Goal: Information Seeking & Learning: Learn about a topic

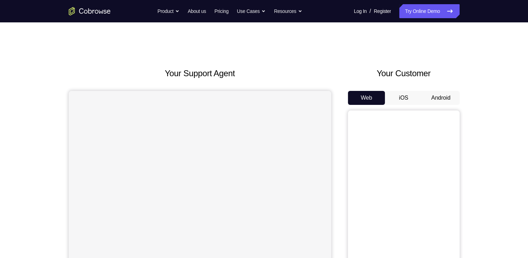
click at [439, 95] on button "Android" at bounding box center [440, 98] width 37 height 14
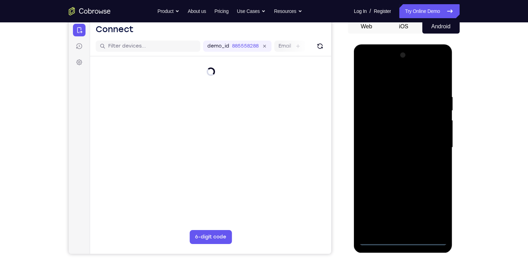
click at [404, 239] on div at bounding box center [403, 148] width 88 height 196
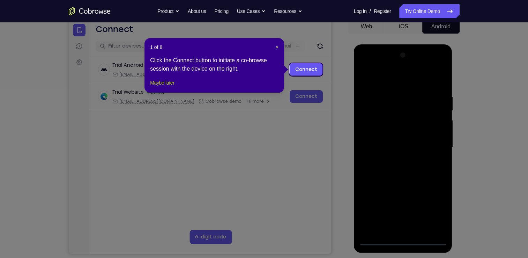
click at [169, 87] on button "Maybe later" at bounding box center [162, 83] width 24 height 8
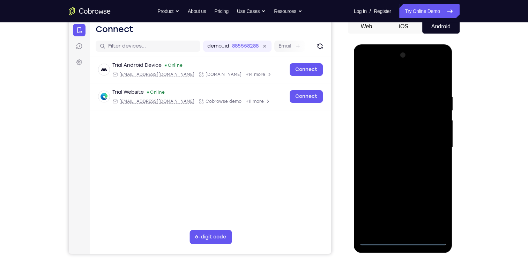
click at [430, 211] on div at bounding box center [403, 148] width 88 height 196
click at [389, 84] on div at bounding box center [403, 148] width 88 height 196
click at [433, 145] on div at bounding box center [403, 148] width 88 height 196
click at [402, 209] on div at bounding box center [403, 148] width 88 height 196
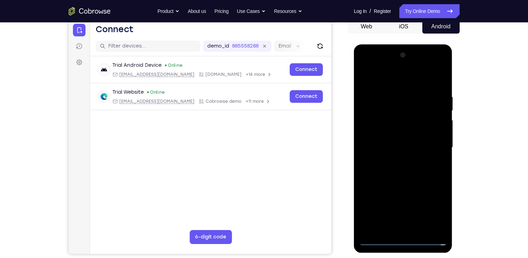
click at [393, 210] on div at bounding box center [403, 148] width 88 height 196
click at [395, 160] on div at bounding box center [403, 148] width 88 height 196
click at [394, 139] on div at bounding box center [403, 148] width 88 height 196
click at [387, 133] on div at bounding box center [403, 148] width 88 height 196
click at [388, 143] on div at bounding box center [403, 148] width 88 height 196
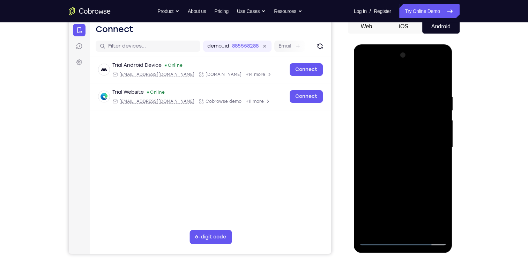
click at [393, 170] on div at bounding box center [403, 148] width 88 height 196
click at [401, 164] on div at bounding box center [403, 148] width 88 height 196
click at [400, 160] on div at bounding box center [403, 148] width 88 height 196
click at [404, 143] on div at bounding box center [403, 148] width 88 height 196
click at [407, 162] on div at bounding box center [403, 148] width 88 height 196
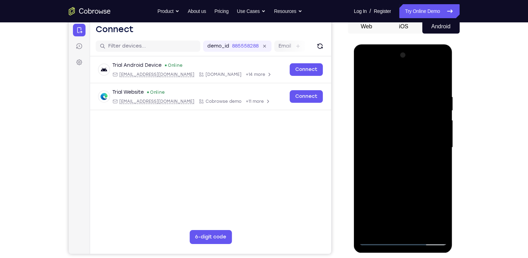
click at [437, 156] on div at bounding box center [403, 148] width 88 height 196
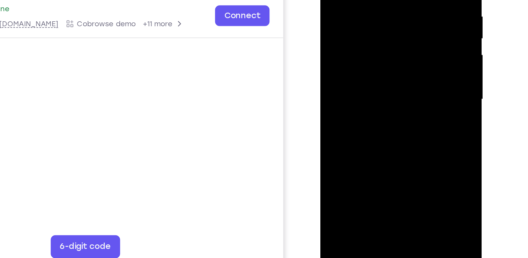
scroll to position [71, 0]
click at [407, 100] on div at bounding box center [370, 33] width 88 height 196
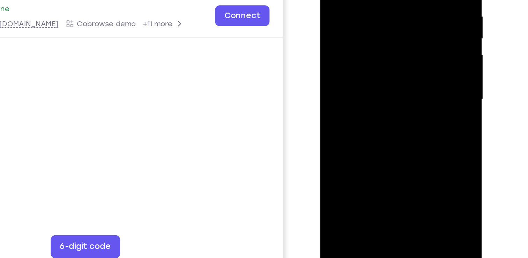
click at [407, 100] on div at bounding box center [370, 33] width 88 height 196
click at [378, 34] on div at bounding box center [370, 33] width 88 height 196
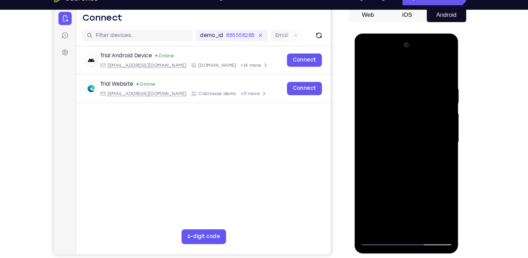
scroll to position [70, 0]
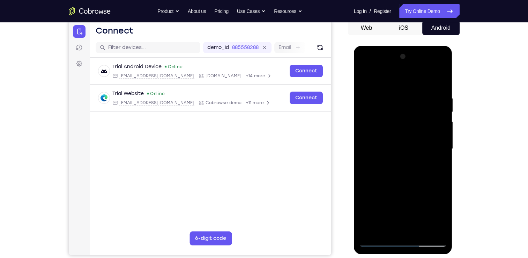
click at [409, 170] on div at bounding box center [403, 149] width 88 height 196
click at [376, 143] on div at bounding box center [403, 149] width 88 height 196
click at [390, 169] on div at bounding box center [403, 149] width 88 height 196
click at [393, 170] on div at bounding box center [403, 149] width 88 height 196
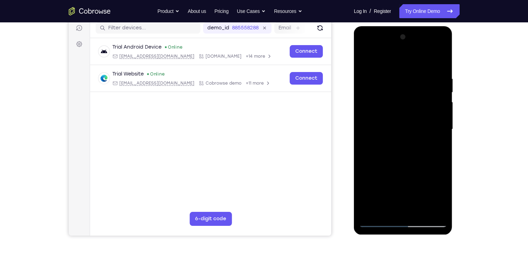
scroll to position [96, 0]
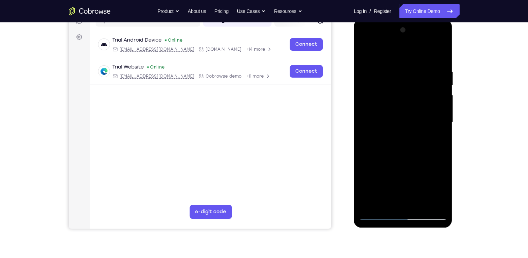
click at [413, 145] on div at bounding box center [403, 122] width 88 height 196
click at [436, 201] on div at bounding box center [403, 122] width 88 height 196
click at [440, 58] on div at bounding box center [403, 122] width 88 height 196
click at [434, 70] on div at bounding box center [403, 122] width 88 height 196
click at [429, 89] on div at bounding box center [403, 122] width 88 height 196
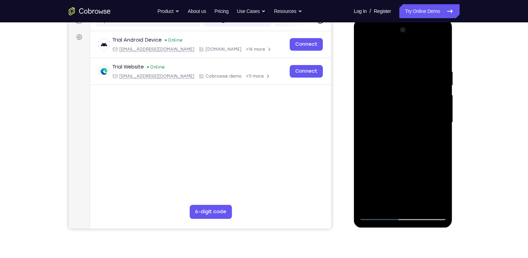
click at [431, 91] on div at bounding box center [403, 122] width 88 height 196
click at [437, 55] on div at bounding box center [403, 122] width 88 height 196
click at [440, 201] on div at bounding box center [403, 122] width 88 height 196
click at [422, 203] on div at bounding box center [403, 122] width 88 height 196
click at [408, 158] on div at bounding box center [403, 122] width 88 height 196
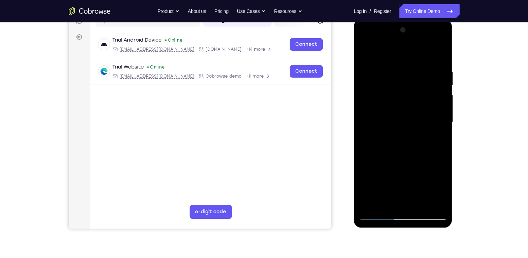
click at [397, 119] on div at bounding box center [403, 122] width 88 height 196
click at [438, 189] on div at bounding box center [403, 122] width 88 height 196
click at [411, 153] on div at bounding box center [403, 122] width 88 height 196
click at [383, 78] on div at bounding box center [403, 122] width 88 height 196
click at [376, 90] on div at bounding box center [403, 122] width 88 height 196
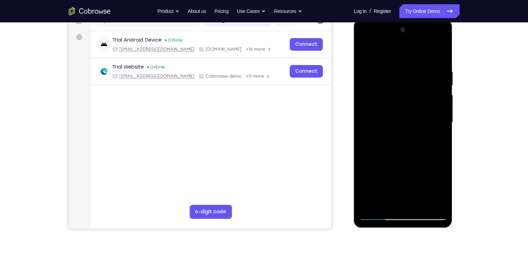
click at [366, 40] on div at bounding box center [403, 122] width 88 height 196
click at [366, 41] on div at bounding box center [403, 122] width 88 height 196
click at [366, 40] on div at bounding box center [403, 122] width 88 height 196
click at [439, 186] on div at bounding box center [403, 122] width 88 height 196
click at [434, 140] on div at bounding box center [403, 122] width 88 height 196
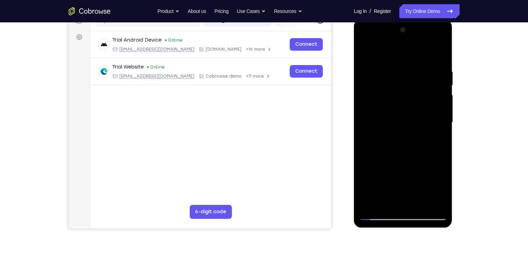
click at [385, 138] on div at bounding box center [403, 122] width 88 height 196
click at [366, 53] on div at bounding box center [403, 122] width 88 height 196
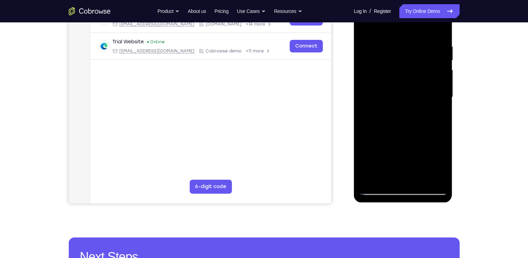
scroll to position [113, 0]
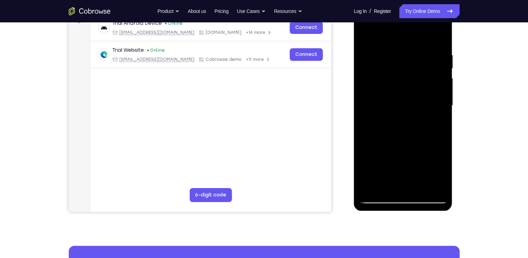
click at [447, 138] on div at bounding box center [403, 106] width 88 height 196
drag, startPoint x: 447, startPoint y: 138, endPoint x: 447, endPoint y: 148, distance: 9.4
click at [447, 148] on div at bounding box center [403, 106] width 88 height 196
click at [365, 35] on div at bounding box center [403, 106] width 88 height 196
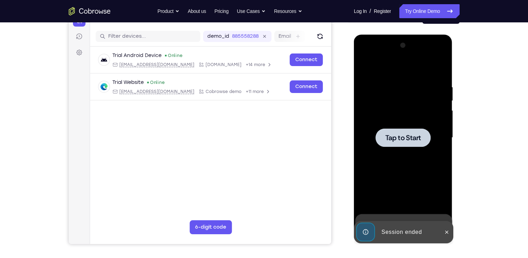
scroll to position [76, 0]
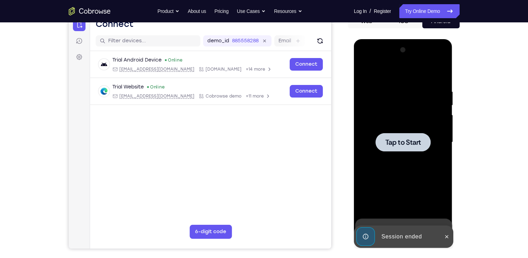
click at [411, 142] on span "Tap to Start" at bounding box center [403, 142] width 36 height 7
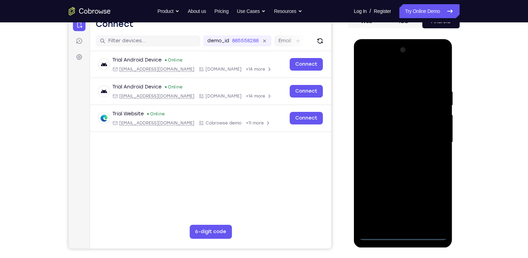
click at [399, 231] on div at bounding box center [403, 142] width 88 height 196
click at [401, 230] on div at bounding box center [403, 142] width 88 height 196
click at [405, 234] on div at bounding box center [403, 142] width 88 height 196
click at [404, 234] on div at bounding box center [403, 142] width 88 height 196
click at [433, 201] on div at bounding box center [403, 142] width 88 height 196
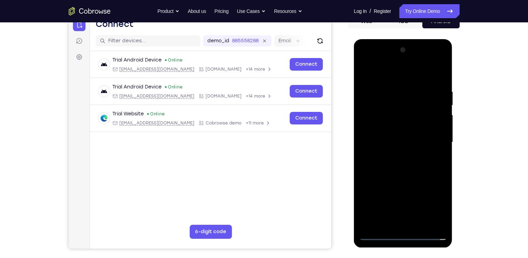
click at [400, 73] on div at bounding box center [403, 142] width 88 height 196
click at [430, 137] on div at bounding box center [403, 142] width 88 height 196
click at [394, 154] on div at bounding box center [403, 142] width 88 height 196
click at [394, 134] on div at bounding box center [403, 142] width 88 height 196
click at [394, 121] on div at bounding box center [403, 142] width 88 height 196
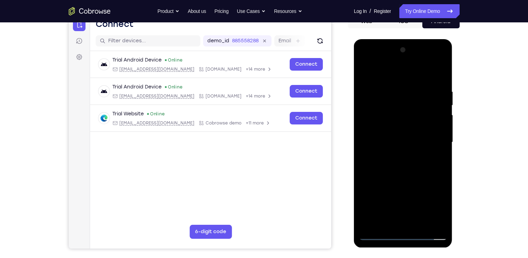
click at [393, 141] on div at bounding box center [403, 142] width 88 height 196
click at [417, 165] on div at bounding box center [403, 142] width 88 height 196
click at [400, 141] on div at bounding box center [403, 142] width 88 height 196
click at [370, 196] on div at bounding box center [403, 142] width 88 height 196
click at [386, 184] on div at bounding box center [403, 142] width 88 height 196
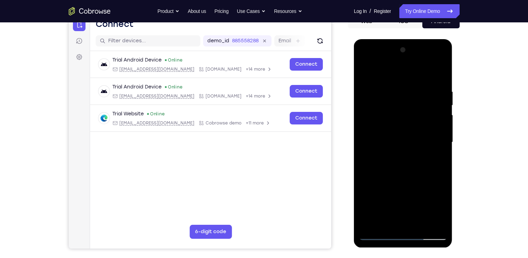
click at [379, 182] on div at bounding box center [403, 142] width 88 height 196
click at [394, 182] on div at bounding box center [403, 142] width 88 height 196
click at [393, 222] on div at bounding box center [403, 142] width 88 height 196
click at [415, 197] on div at bounding box center [403, 142] width 88 height 196
click at [434, 221] on div at bounding box center [403, 142] width 88 height 196
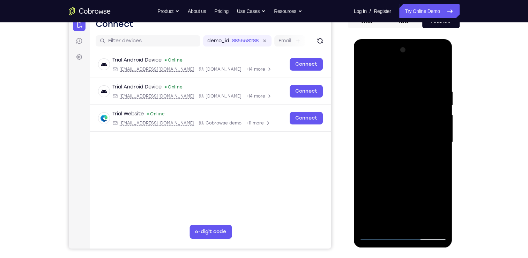
click at [411, 164] on div at bounding box center [403, 142] width 88 height 196
click at [405, 163] on div at bounding box center [403, 142] width 88 height 196
click at [402, 163] on div at bounding box center [403, 142] width 88 height 196
click at [435, 194] on div at bounding box center [403, 142] width 88 height 196
click at [414, 165] on div at bounding box center [403, 142] width 88 height 196
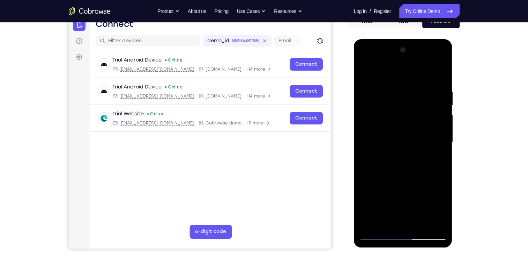
click at [414, 165] on div at bounding box center [403, 142] width 88 height 196
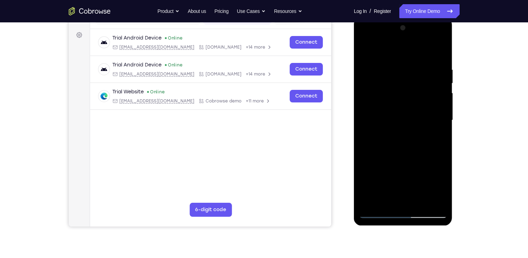
scroll to position [99, 0]
click at [438, 199] on div at bounding box center [403, 120] width 88 height 196
click at [377, 139] on div at bounding box center [403, 120] width 88 height 196
click at [376, 208] on div at bounding box center [403, 120] width 88 height 196
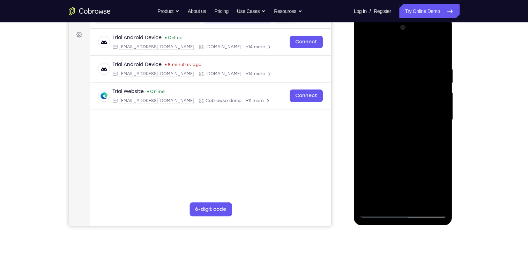
click at [384, 118] on div at bounding box center [403, 120] width 88 height 196
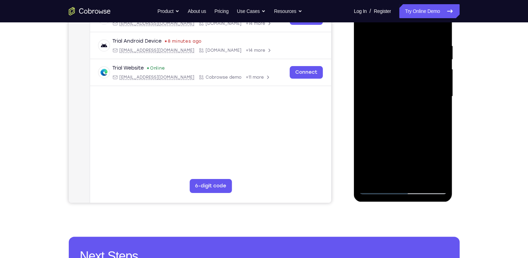
scroll to position [121, 0]
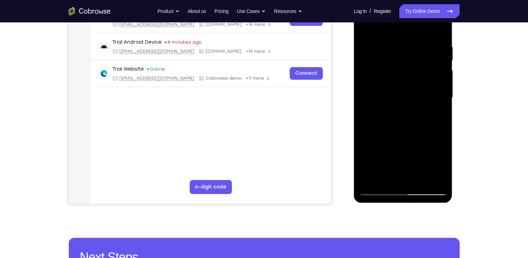
click at [413, 120] on div at bounding box center [403, 98] width 88 height 196
click at [432, 153] on div at bounding box center [403, 98] width 88 height 196
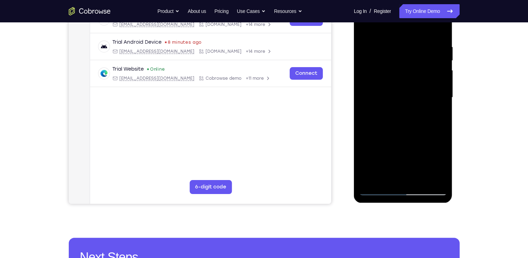
click at [432, 153] on div at bounding box center [403, 98] width 88 height 196
click at [482, 121] on div "Your Support Agent Your Customer Web iOS Android Next Steps We’d be happy to gi…" at bounding box center [264, 131] width 447 height 460
drag, startPoint x: 482, startPoint y: 121, endPoint x: 464, endPoint y: 153, distance: 36.6
click at [464, 153] on div "Your Support Agent Your Customer Web iOS Android Next Steps We’d be happy to gi…" at bounding box center [264, 131] width 447 height 460
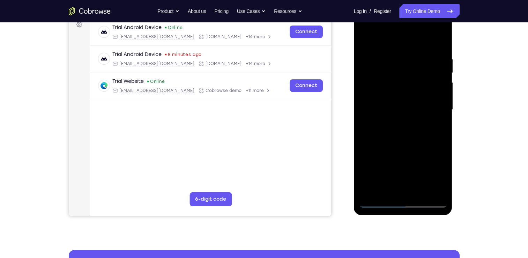
scroll to position [109, 0]
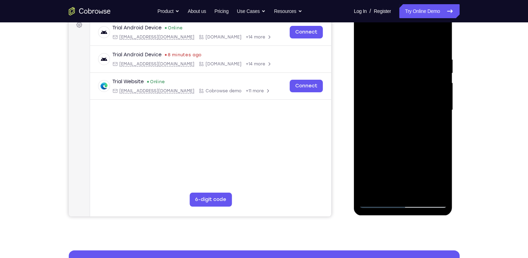
click at [436, 191] on div at bounding box center [403, 110] width 88 height 196
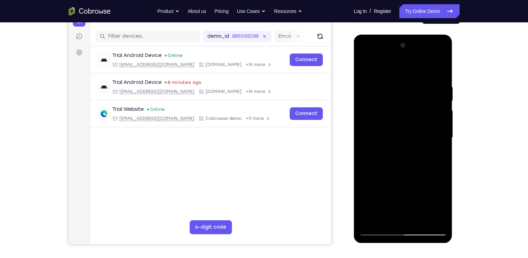
scroll to position [81, 0]
click at [363, 68] on div at bounding box center [403, 138] width 88 height 196
click at [400, 126] on div at bounding box center [403, 138] width 88 height 196
click at [400, 119] on div at bounding box center [403, 138] width 88 height 196
click at [407, 108] on div at bounding box center [403, 138] width 88 height 196
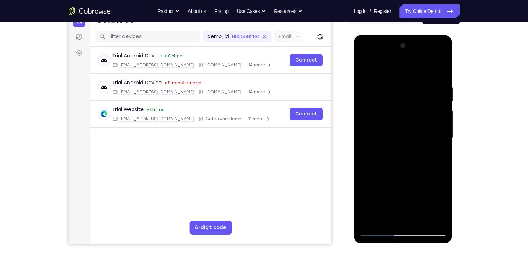
click at [401, 122] on div at bounding box center [403, 138] width 88 height 196
click at [401, 137] on div at bounding box center [403, 138] width 88 height 196
click at [406, 162] on div at bounding box center [403, 138] width 88 height 196
click at [405, 132] on div at bounding box center [403, 138] width 88 height 196
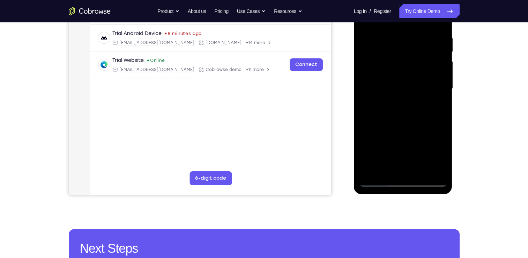
scroll to position [91, 0]
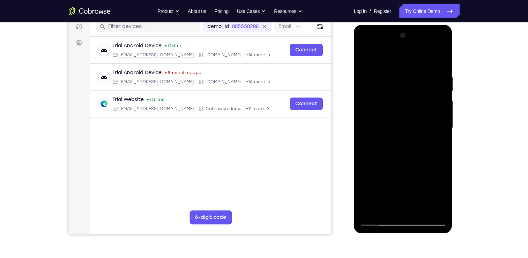
click at [371, 182] on div at bounding box center [403, 128] width 88 height 196
click at [389, 171] on div at bounding box center [403, 128] width 88 height 196
click at [375, 168] on div at bounding box center [403, 128] width 88 height 196
click at [394, 168] on div at bounding box center [403, 128] width 88 height 196
click at [391, 209] on div at bounding box center [403, 128] width 88 height 196
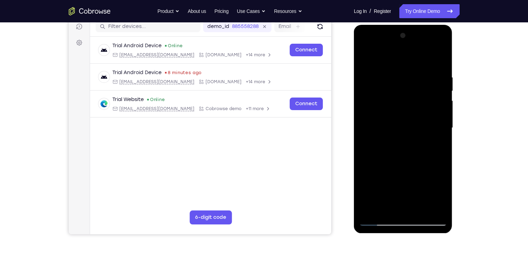
click at [411, 184] on div at bounding box center [403, 128] width 88 height 196
click at [392, 139] on div at bounding box center [403, 128] width 88 height 196
click at [404, 151] on div at bounding box center [403, 128] width 88 height 196
click at [411, 146] on div at bounding box center [403, 128] width 88 height 196
click at [399, 130] on div at bounding box center [403, 128] width 88 height 196
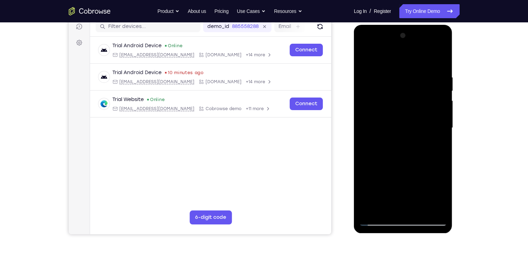
click at [373, 182] on div at bounding box center [403, 128] width 88 height 196
click at [389, 170] on div at bounding box center [403, 128] width 88 height 196
click at [373, 168] on div at bounding box center [403, 128] width 88 height 196
click at [395, 167] on div at bounding box center [403, 128] width 88 height 196
click at [395, 209] on div at bounding box center [403, 128] width 88 height 196
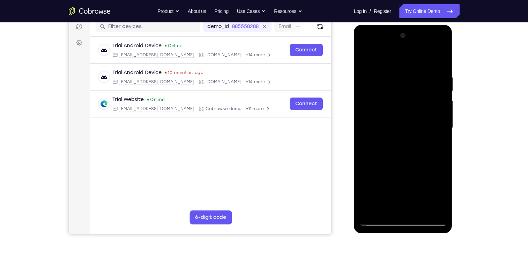
click at [413, 185] on div at bounding box center [403, 128] width 88 height 196
click at [409, 139] on div at bounding box center [403, 128] width 88 height 196
click at [408, 151] on div at bounding box center [403, 128] width 88 height 196
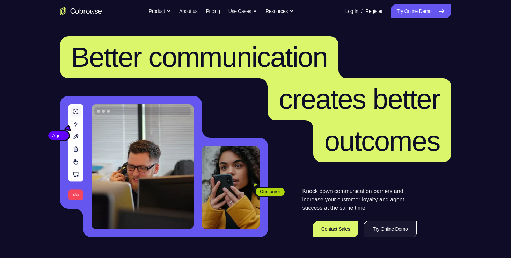
click at [375, 231] on link "Try Online Demo" at bounding box center [390, 228] width 52 height 17
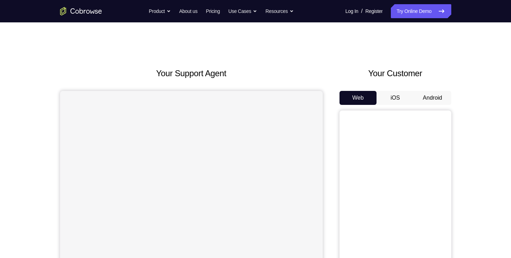
click at [430, 97] on button "Android" at bounding box center [432, 98] width 37 height 14
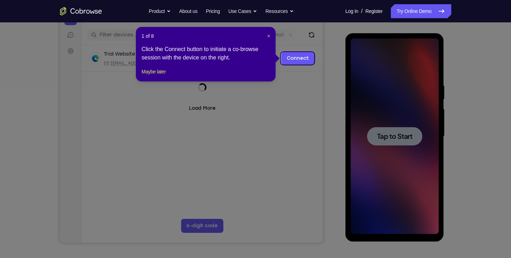
scroll to position [82, 0]
click at [391, 128] on icon at bounding box center [258, 129] width 516 height 258
click at [267, 36] on span "×" at bounding box center [268, 36] width 3 height 6
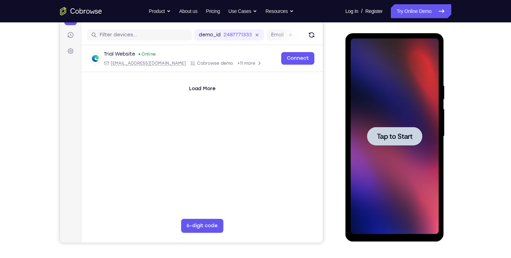
click at [389, 131] on div at bounding box center [394, 136] width 55 height 19
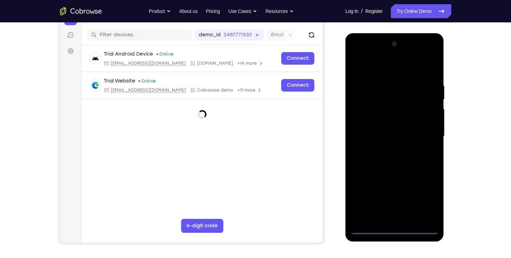
click at [396, 223] on div at bounding box center [395, 136] width 88 height 196
click at [398, 229] on div at bounding box center [395, 136] width 88 height 196
click at [425, 201] on div at bounding box center [395, 136] width 88 height 196
click at [394, 66] on div at bounding box center [395, 136] width 88 height 196
click at [425, 131] on div at bounding box center [395, 136] width 88 height 196
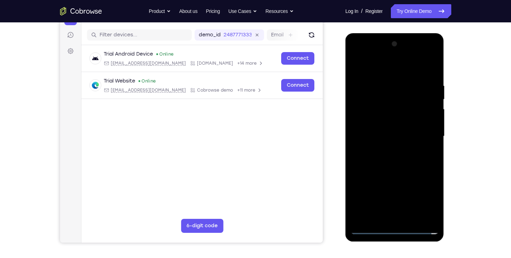
click at [386, 146] on div at bounding box center [395, 136] width 88 height 196
click at [381, 130] on div at bounding box center [395, 136] width 88 height 196
click at [382, 121] on div at bounding box center [395, 136] width 88 height 196
click at [378, 120] on div at bounding box center [395, 136] width 88 height 196
click at [386, 135] on div at bounding box center [395, 136] width 88 height 196
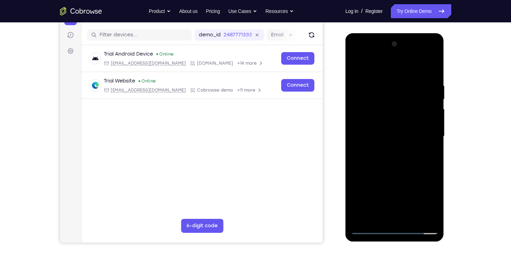
click at [392, 157] on div at bounding box center [395, 136] width 88 height 196
click at [378, 33] on div at bounding box center [394, 33] width 99 height 0
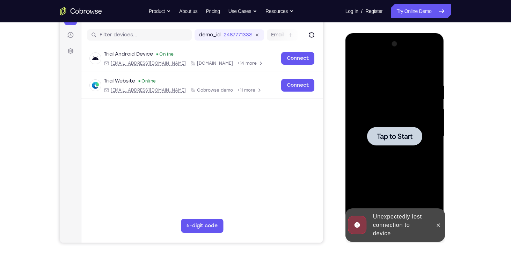
click at [391, 140] on span "Tap to Start" at bounding box center [395, 136] width 36 height 7
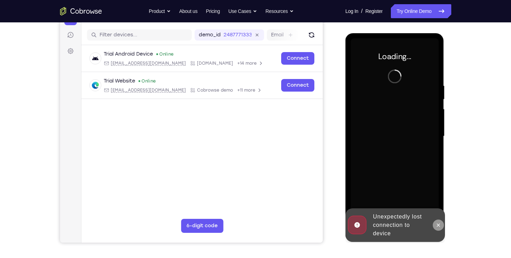
click at [440, 226] on icon at bounding box center [438, 225] width 6 height 6
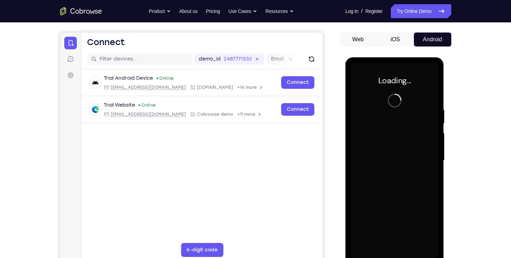
scroll to position [55, 0]
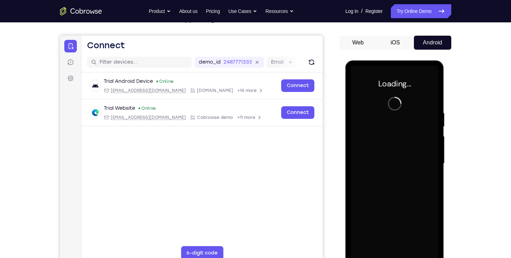
click at [394, 38] on button "iOS" at bounding box center [394, 43] width 37 height 14
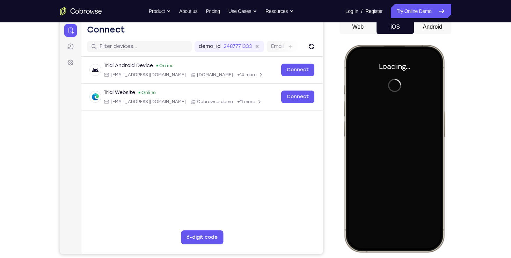
scroll to position [0, 0]
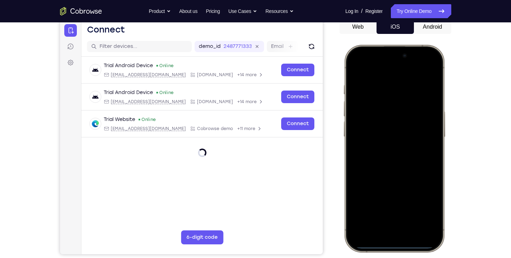
drag, startPoint x: 389, startPoint y: 242, endPoint x: 386, endPoint y: 205, distance: 37.4
click at [386, 205] on div at bounding box center [394, 148] width 92 height 199
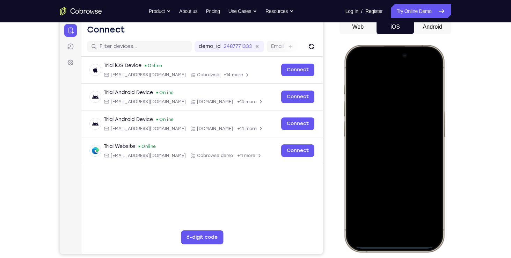
drag, startPoint x: 391, startPoint y: 243, endPoint x: 389, endPoint y: 169, distance: 74.0
click at [389, 187] on div at bounding box center [394, 148] width 92 height 199
drag, startPoint x: 394, startPoint y: 245, endPoint x: 368, endPoint y: 170, distance: 79.4
click at [368, 170] on div at bounding box center [394, 148] width 92 height 199
drag, startPoint x: 395, startPoint y: 244, endPoint x: 396, endPoint y: 174, distance: 70.5
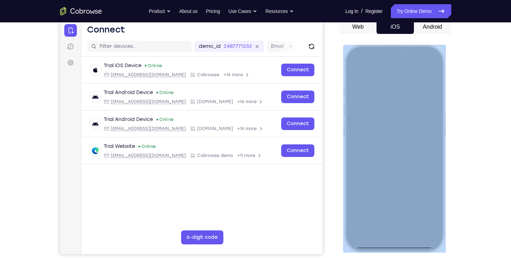
drag, startPoint x: 396, startPoint y: 174, endPoint x: 381, endPoint y: 67, distance: 107.8
click at [381, 67] on div at bounding box center [393, 148] width 103 height 207
click at [399, 244] on div at bounding box center [394, 148] width 92 height 199
click at [400, 244] on div at bounding box center [394, 148] width 92 height 199
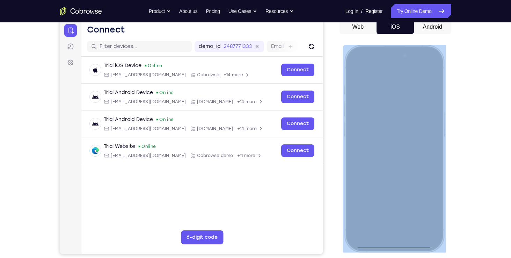
click at [400, 244] on div at bounding box center [394, 148] width 92 height 199
click at [394, 246] on div at bounding box center [394, 148] width 92 height 199
click at [400, 244] on div at bounding box center [394, 148] width 92 height 199
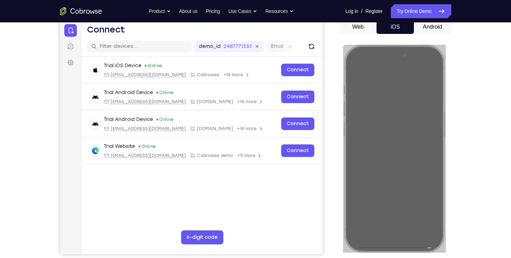
click at [437, 24] on button "Android" at bounding box center [432, 27] width 37 height 14
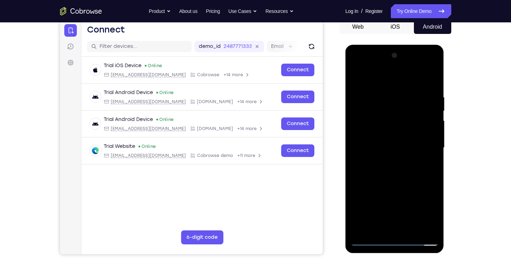
click at [394, 240] on div at bounding box center [395, 148] width 88 height 196
click at [425, 208] on div at bounding box center [395, 148] width 88 height 196
click at [406, 78] on div at bounding box center [395, 148] width 88 height 196
click at [423, 142] on div at bounding box center [395, 148] width 88 height 196
click at [429, 176] on div at bounding box center [395, 148] width 88 height 196
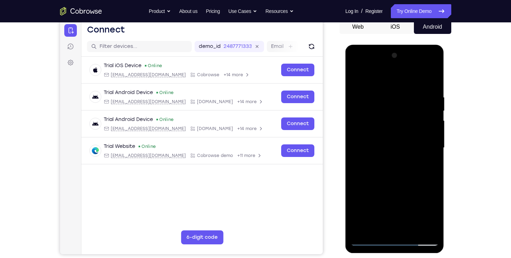
click at [399, 221] on div at bounding box center [395, 148] width 88 height 196
click at [388, 160] on div at bounding box center [395, 148] width 88 height 196
click at [391, 137] on div at bounding box center [395, 148] width 88 height 196
click at [391, 133] on div at bounding box center [395, 148] width 88 height 196
click at [391, 146] on div at bounding box center [395, 148] width 88 height 196
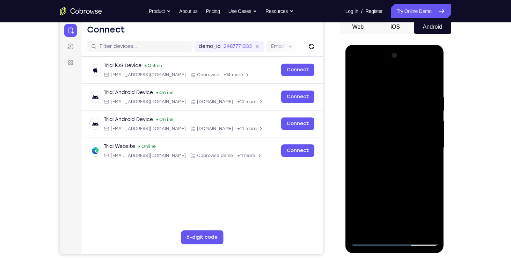
click at [394, 169] on div at bounding box center [395, 148] width 88 height 196
click at [386, 143] on div at bounding box center [395, 148] width 88 height 196
click at [404, 188] on div at bounding box center [395, 148] width 88 height 196
click at [365, 200] on div at bounding box center [395, 148] width 88 height 196
click at [378, 189] on div at bounding box center [395, 148] width 88 height 196
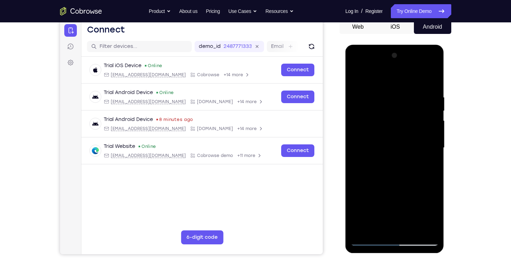
click at [378, 189] on div at bounding box center [395, 148] width 88 height 196
click at [363, 191] on div at bounding box center [395, 148] width 88 height 196
click at [379, 200] on div at bounding box center [395, 148] width 88 height 196
click at [404, 160] on div at bounding box center [395, 148] width 88 height 196
click at [403, 172] on div at bounding box center [395, 148] width 88 height 196
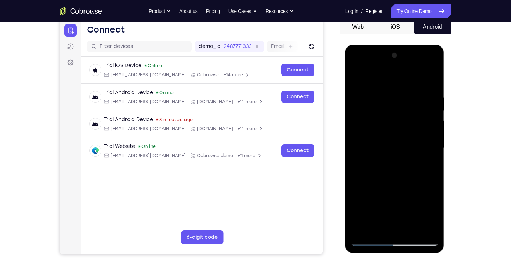
click at [431, 82] on div at bounding box center [395, 148] width 88 height 196
click at [431, 85] on div at bounding box center [395, 148] width 88 height 196
click at [412, 229] on div at bounding box center [395, 148] width 88 height 196
click at [403, 183] on div at bounding box center [395, 148] width 88 height 196
drag, startPoint x: 438, startPoint y: 144, endPoint x: 438, endPoint y: 169, distance: 24.4
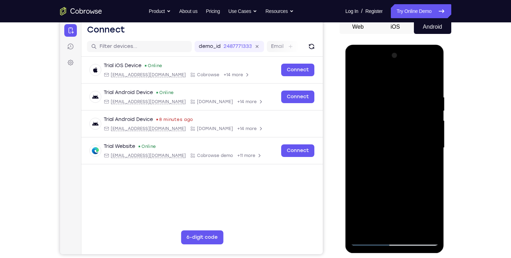
click at [438, 169] on div at bounding box center [395, 148] width 88 height 196
click at [439, 177] on div at bounding box center [394, 149] width 99 height 208
drag, startPoint x: 437, startPoint y: 188, endPoint x: 437, endPoint y: 193, distance: 4.9
click at [437, 193] on div at bounding box center [395, 148] width 88 height 196
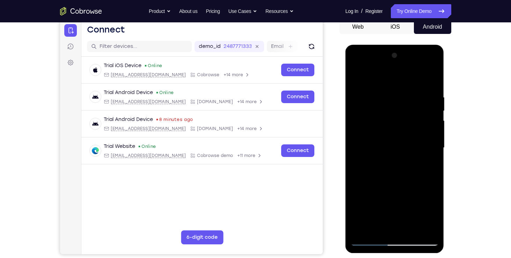
click at [355, 79] on div at bounding box center [395, 148] width 88 height 196
click at [390, 85] on div at bounding box center [395, 148] width 88 height 196
click at [367, 201] on div at bounding box center [395, 148] width 88 height 196
click at [360, 200] on div at bounding box center [395, 148] width 88 height 196
click at [385, 200] on div at bounding box center [395, 148] width 88 height 196
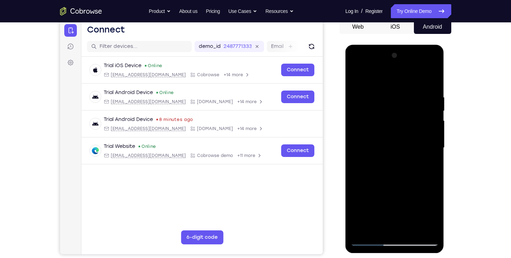
click at [385, 107] on div at bounding box center [395, 148] width 88 height 196
click at [395, 226] on div at bounding box center [395, 148] width 88 height 196
click at [376, 202] on div at bounding box center [395, 148] width 88 height 196
click at [360, 202] on div at bounding box center [395, 148] width 88 height 196
click at [396, 226] on div at bounding box center [395, 148] width 88 height 196
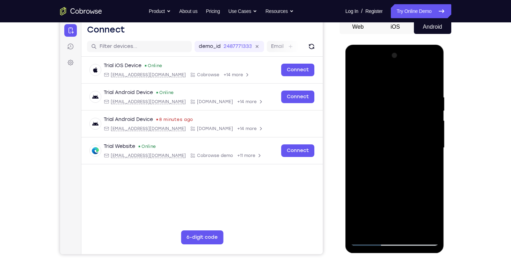
click at [420, 199] on div at bounding box center [395, 148] width 88 height 196
click at [428, 199] on div at bounding box center [395, 148] width 88 height 196
click at [425, 189] on div at bounding box center [395, 148] width 88 height 196
click at [396, 225] on div at bounding box center [395, 148] width 88 height 196
click at [404, 213] on div at bounding box center [395, 148] width 88 height 196
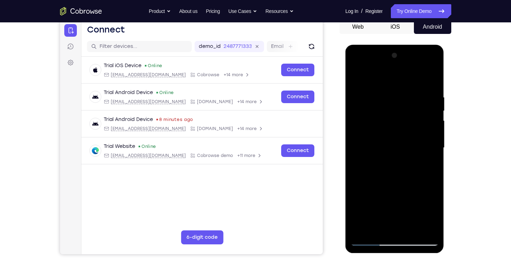
click at [390, 190] on div at bounding box center [395, 148] width 88 height 196
click at [361, 202] on div at bounding box center [395, 148] width 88 height 196
click at [418, 202] on div at bounding box center [395, 148] width 88 height 196
click at [429, 199] on div at bounding box center [395, 148] width 88 height 196
click at [398, 190] on div at bounding box center [395, 148] width 88 height 196
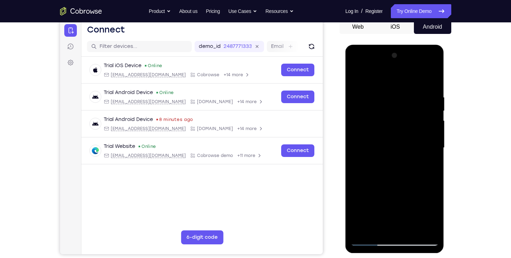
click at [426, 163] on div at bounding box center [395, 148] width 88 height 196
click at [356, 78] on div at bounding box center [395, 148] width 88 height 196
click at [386, 87] on div at bounding box center [395, 148] width 88 height 196
click at [356, 77] on div at bounding box center [395, 148] width 88 height 196
click at [437, 220] on div at bounding box center [395, 148] width 88 height 196
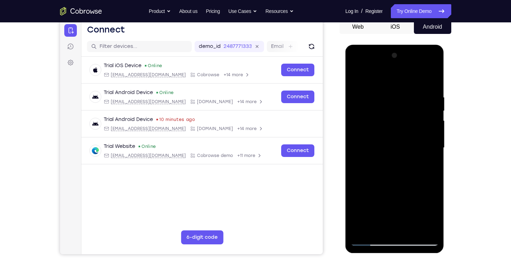
click at [435, 220] on div at bounding box center [395, 148] width 88 height 196
drag, startPoint x: 437, startPoint y: 142, endPoint x: 436, endPoint y: 179, distance: 37.0
click at [436, 179] on div at bounding box center [395, 148] width 88 height 196
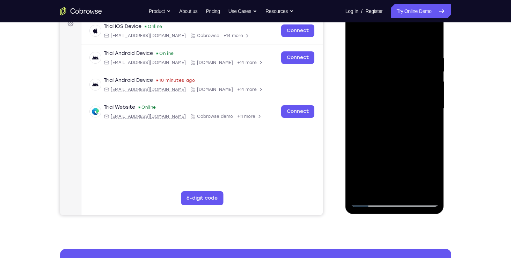
scroll to position [110, 0]
click at [383, 52] on div at bounding box center [395, 108] width 88 height 196
click at [413, 43] on div at bounding box center [395, 108] width 88 height 196
click at [430, 79] on div at bounding box center [395, 108] width 88 height 196
click at [430, 80] on div at bounding box center [395, 108] width 88 height 196
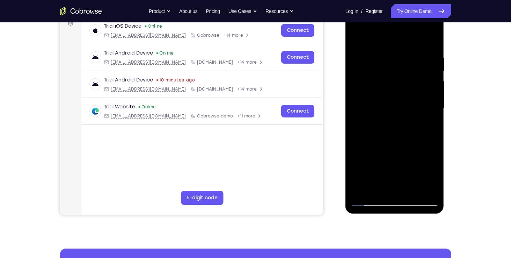
click at [429, 80] on div at bounding box center [395, 108] width 88 height 196
click at [427, 50] on div at bounding box center [395, 108] width 88 height 196
click at [358, 145] on div at bounding box center [395, 108] width 88 height 196
click at [420, 186] on div at bounding box center [395, 108] width 88 height 196
click at [433, 148] on div at bounding box center [395, 108] width 88 height 196
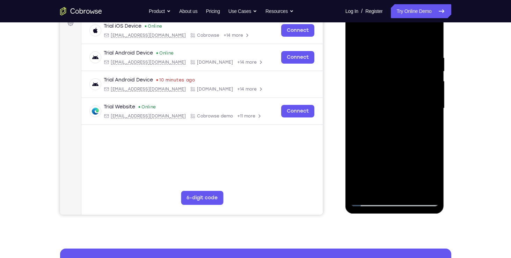
click at [421, 186] on div at bounding box center [395, 108] width 88 height 196
click at [403, 120] on div at bounding box center [395, 108] width 88 height 196
click at [394, 98] on div at bounding box center [395, 108] width 88 height 196
click at [366, 56] on div at bounding box center [395, 108] width 88 height 196
click at [428, 186] on div at bounding box center [395, 108] width 88 height 196
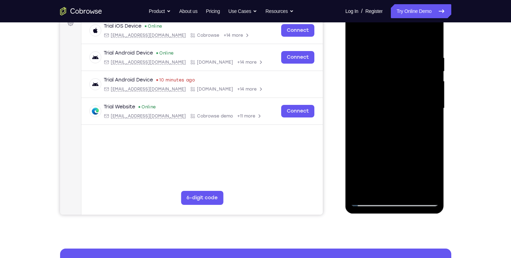
click at [433, 156] on div at bounding box center [395, 108] width 88 height 196
click at [368, 39] on div at bounding box center [395, 108] width 88 height 196
click at [402, 166] on div at bounding box center [395, 108] width 88 height 196
click at [432, 49] on div at bounding box center [395, 108] width 88 height 196
click at [400, 133] on div at bounding box center [395, 108] width 88 height 196
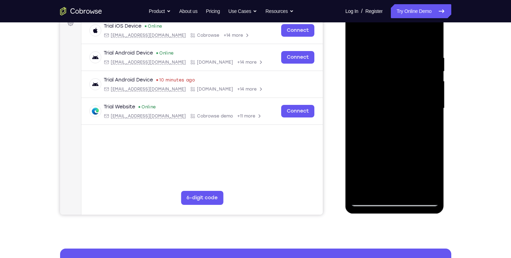
click at [355, 35] on div at bounding box center [395, 108] width 88 height 196
click at [360, 51] on div at bounding box center [395, 108] width 88 height 196
